Goal: Task Accomplishment & Management: Manage account settings

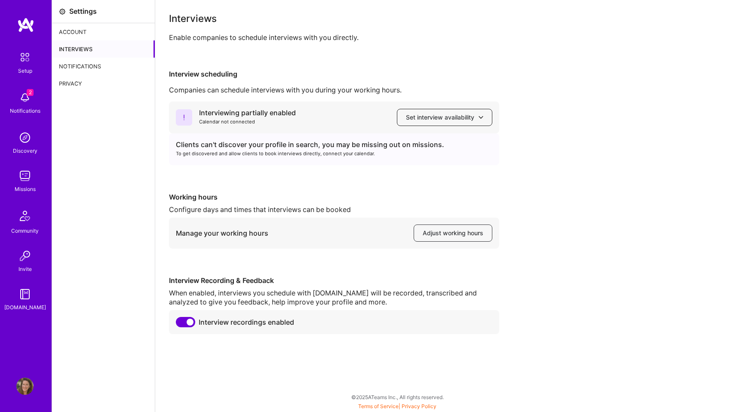
click at [420, 120] on span "Set interview availability" at bounding box center [444, 117] width 77 height 9
click at [342, 182] on div "Interviewing partially enabled Calendar not connected Set interview availabilit…" at bounding box center [449, 217] width 560 height 233
click at [416, 122] on button "Set interview availability" at bounding box center [444, 117] width 95 height 17
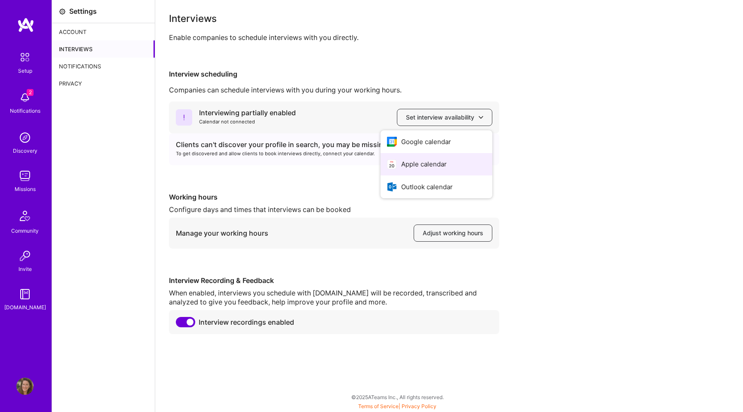
click at [417, 166] on button "Apple calendar" at bounding box center [436, 164] width 112 height 23
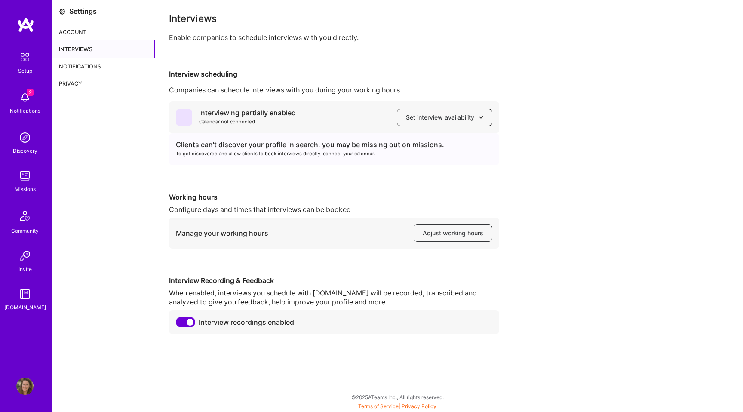
click at [429, 121] on span "Set interview availability" at bounding box center [444, 117] width 77 height 9
click at [428, 139] on button "Google calendar" at bounding box center [436, 141] width 112 height 23
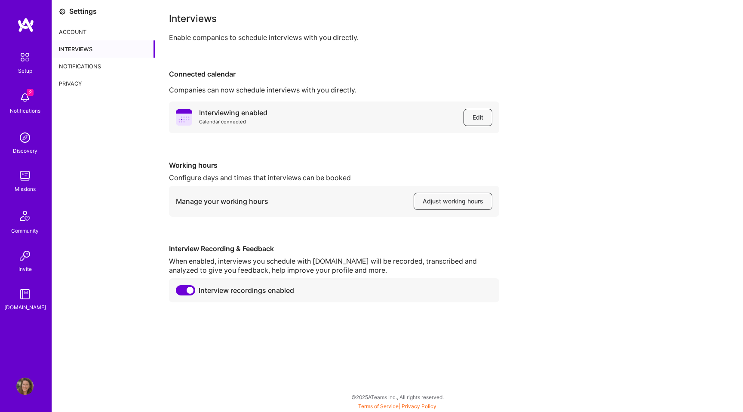
click at [34, 98] on div "2 Notifications" at bounding box center [24, 102] width 53 height 30
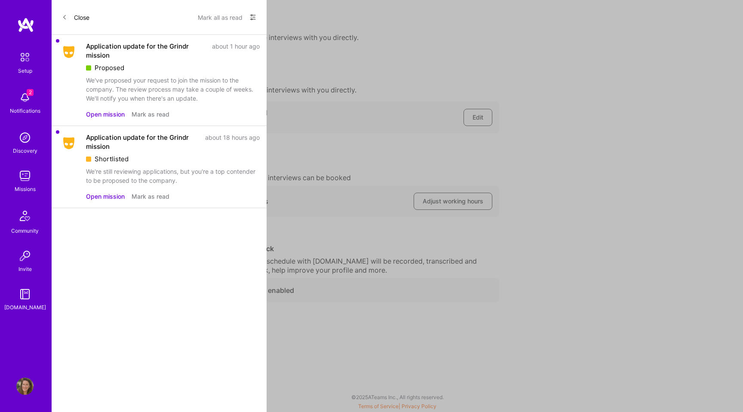
click at [111, 79] on div "We've proposed your request to join the mission to the company. The review proc…" at bounding box center [173, 89] width 174 height 27
click at [105, 195] on button "Open mission" at bounding box center [105, 196] width 39 height 9
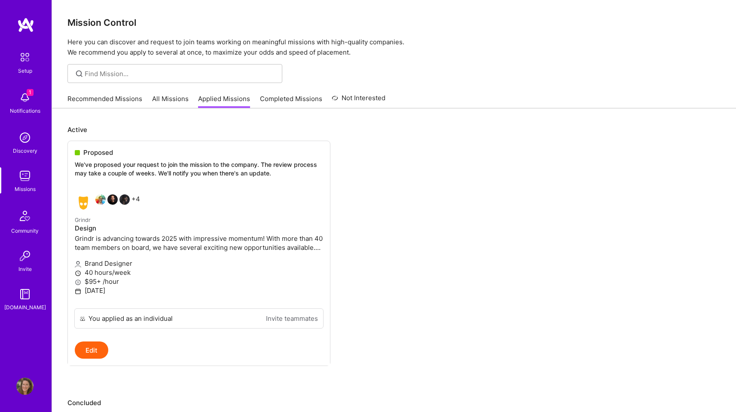
click at [23, 100] on img at bounding box center [24, 97] width 17 height 17
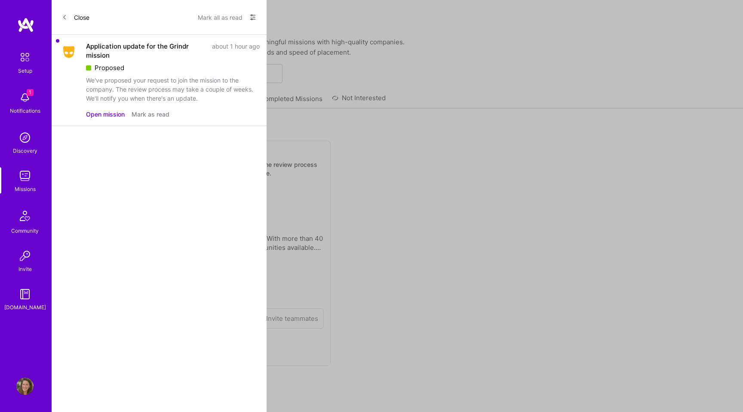
click at [100, 116] on button "Open mission" at bounding box center [105, 114] width 39 height 9
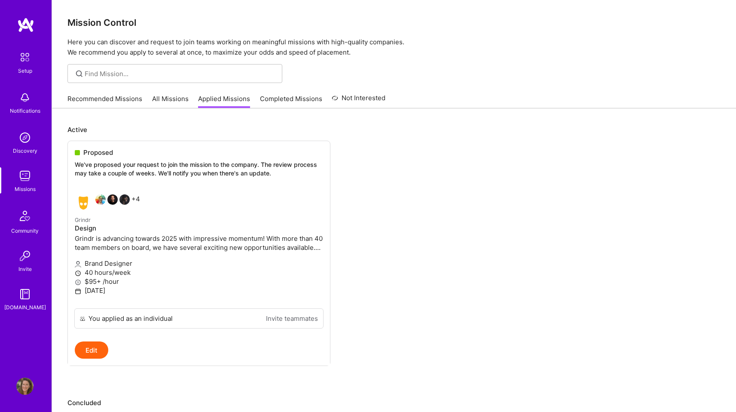
click at [21, 15] on div "Setup Notifications Discovery Missions Community Invite [DOMAIN_NAME] Profile" at bounding box center [26, 206] width 52 height 412
click at [24, 27] on img at bounding box center [25, 24] width 17 height 15
